Goal: Find specific page/section: Find specific page/section

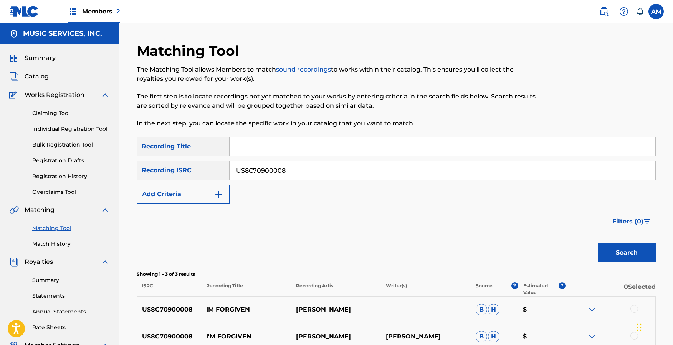
click at [55, 240] on link "Match History" at bounding box center [71, 244] width 78 height 8
click at [54, 156] on link "Registration Drafts" at bounding box center [71, 160] width 78 height 8
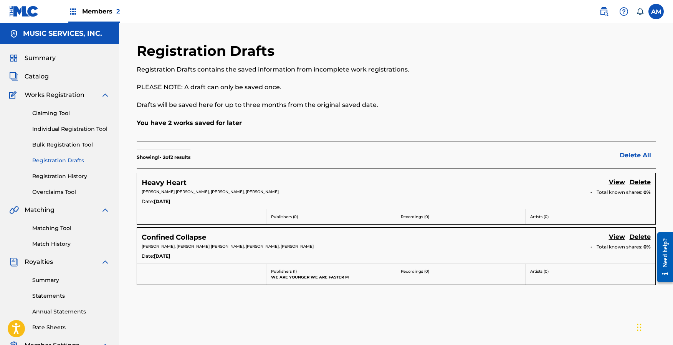
click at [45, 227] on link "Matching Tool" at bounding box center [71, 228] width 78 height 8
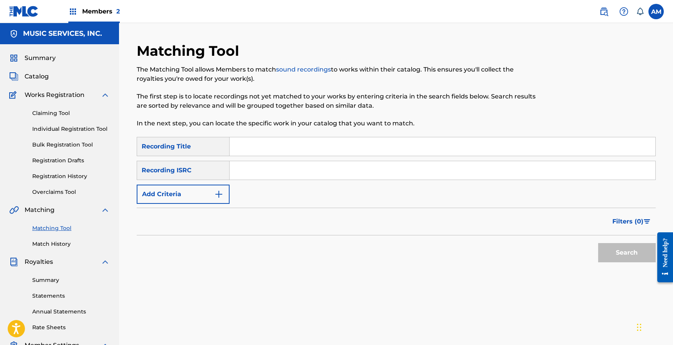
click at [55, 246] on link "Match History" at bounding box center [71, 244] width 78 height 8
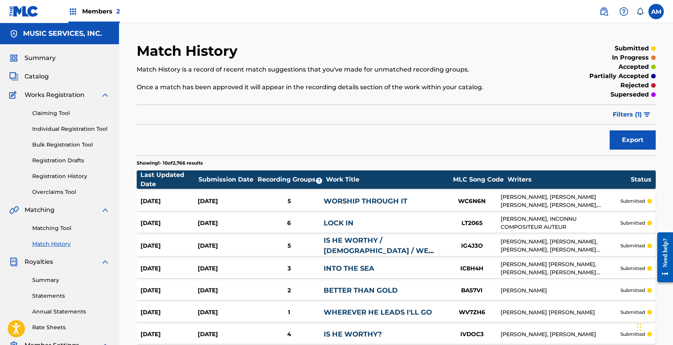
click at [628, 113] on span "Filters ( 1 )" at bounding box center [627, 114] width 29 height 9
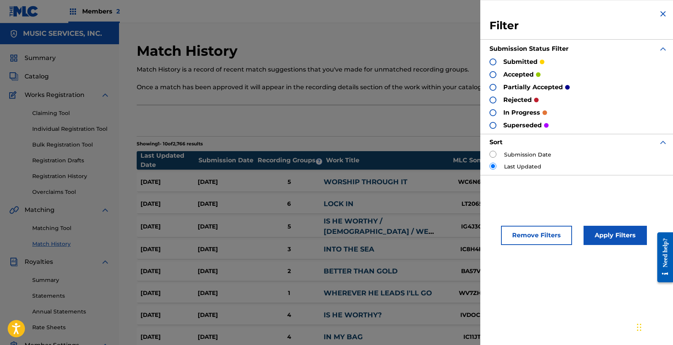
click at [487, 156] on div "Filter Submission Status Filter submitted accepted partially accepted rejected …" at bounding box center [578, 92] width 197 height 184
click at [494, 153] on input "radio" at bounding box center [493, 154] width 7 height 7
radio input "true"
drag, startPoint x: 490, startPoint y: 60, endPoint x: 497, endPoint y: 67, distance: 10.3
click at [491, 60] on div at bounding box center [493, 61] width 7 height 7
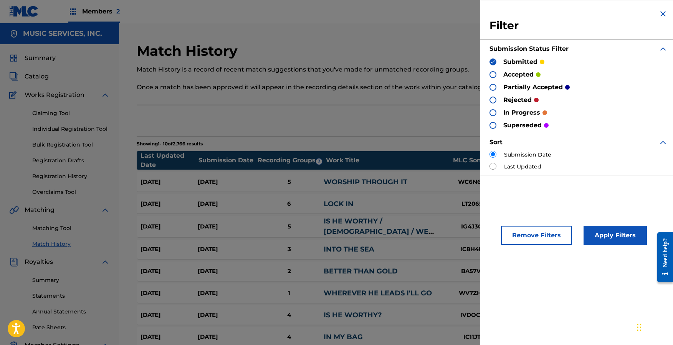
click at [495, 64] on img at bounding box center [492, 61] width 5 height 5
click at [494, 62] on div at bounding box center [493, 61] width 7 height 7
click at [621, 233] on button "Apply Filters" at bounding box center [615, 234] width 63 height 19
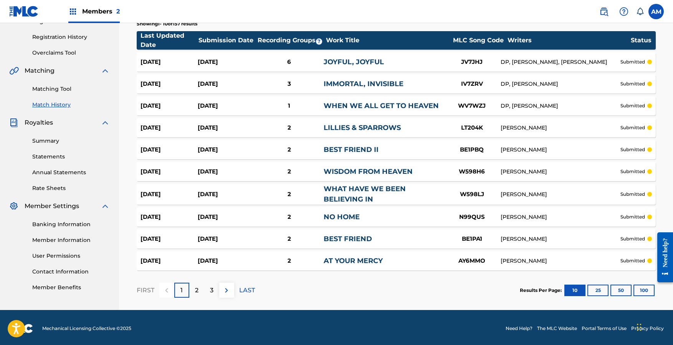
scroll to position [141, 0]
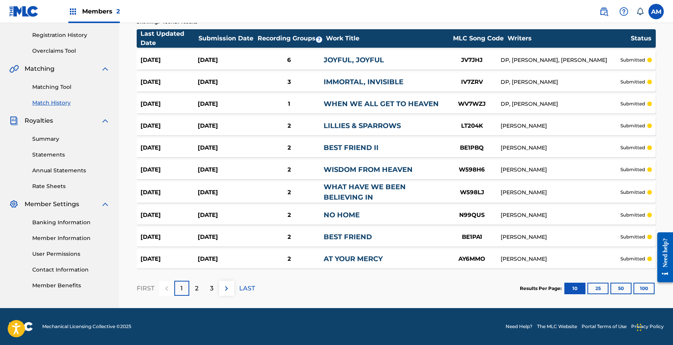
click at [647, 290] on button "100" at bounding box center [644, 288] width 21 height 12
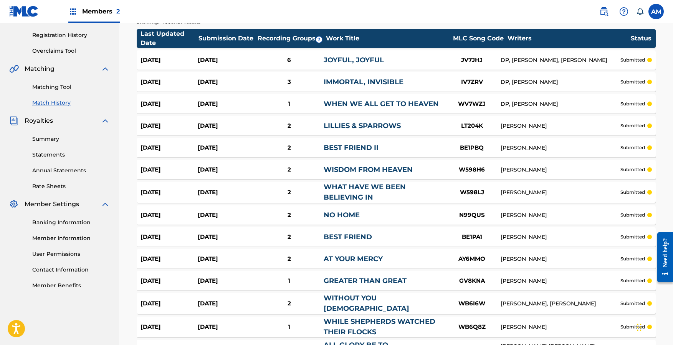
scroll to position [2139, 0]
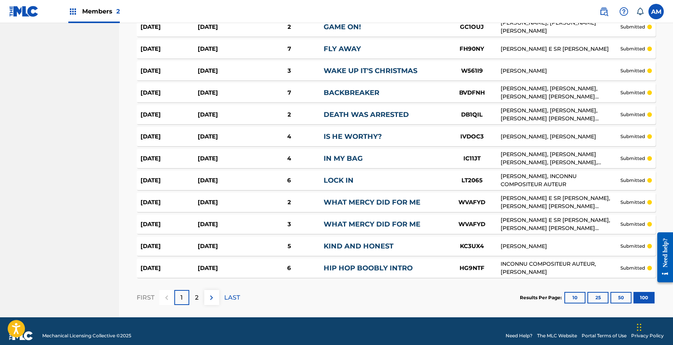
click at [212, 293] on img at bounding box center [211, 297] width 9 height 9
click at [230, 293] on p "LAST" at bounding box center [232, 297] width 16 height 9
click at [185, 290] on div "1" at bounding box center [181, 297] width 15 height 15
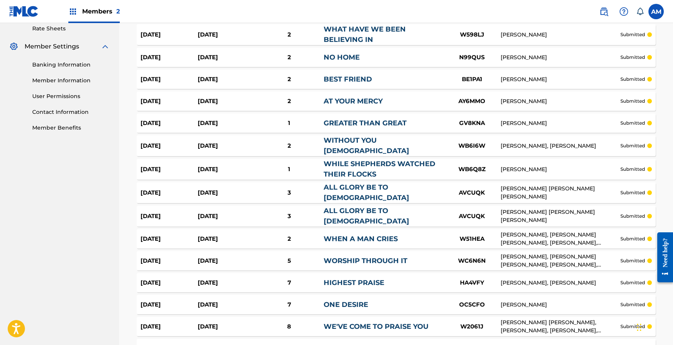
scroll to position [0, 0]
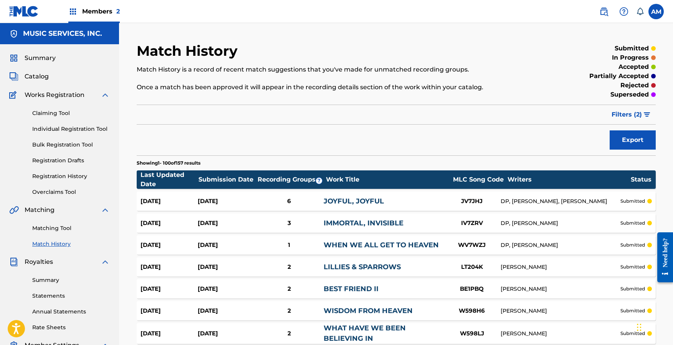
click at [636, 113] on span "Filters ( 2 )" at bounding box center [627, 114] width 30 height 9
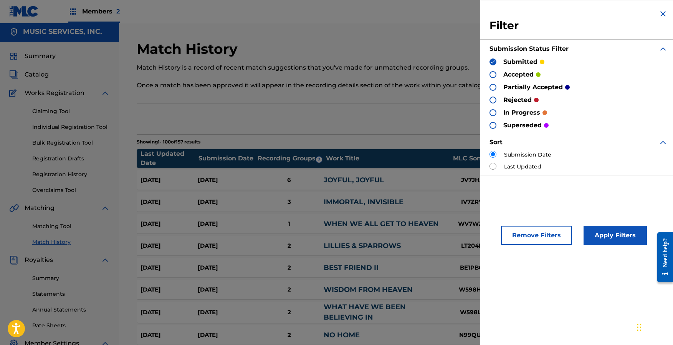
click at [546, 238] on button "Remove Filters" at bounding box center [536, 234] width 71 height 19
